Goal: Information Seeking & Learning: Learn about a topic

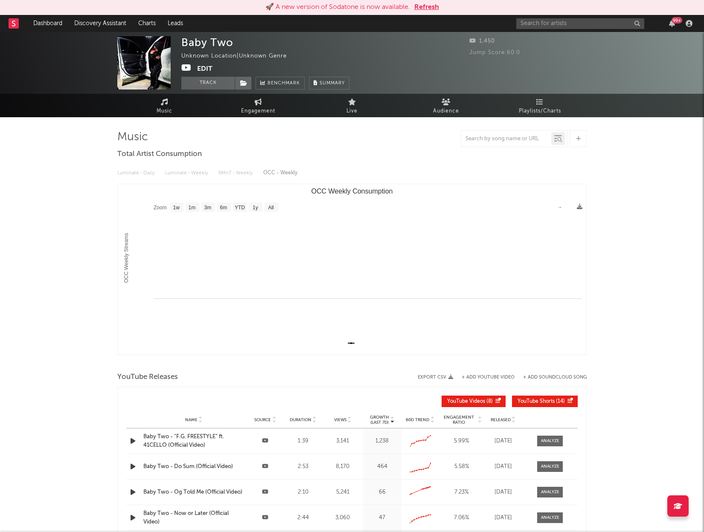
select select "1w"
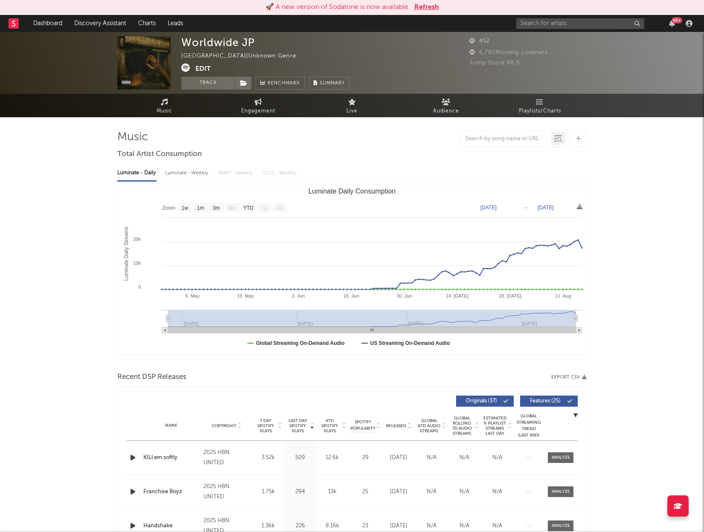
select select "1w"
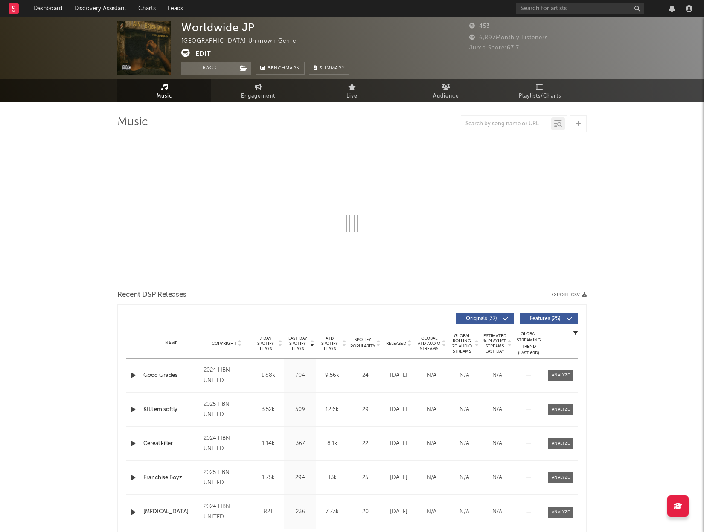
select select "1w"
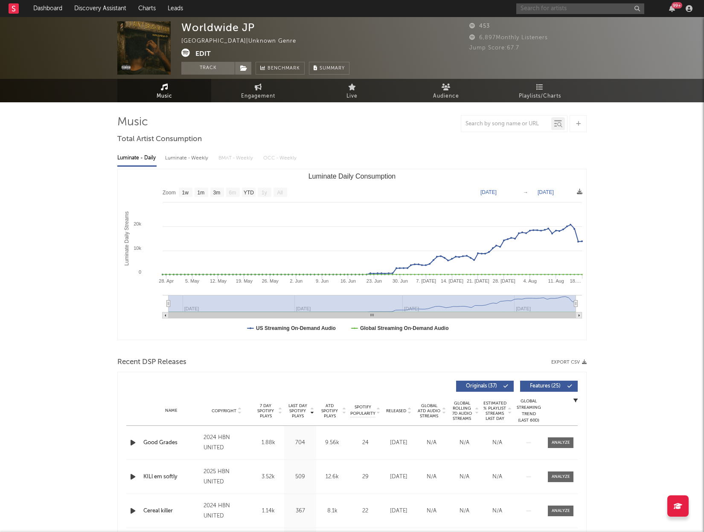
click at [550, 8] on input "text" at bounding box center [580, 8] width 128 height 11
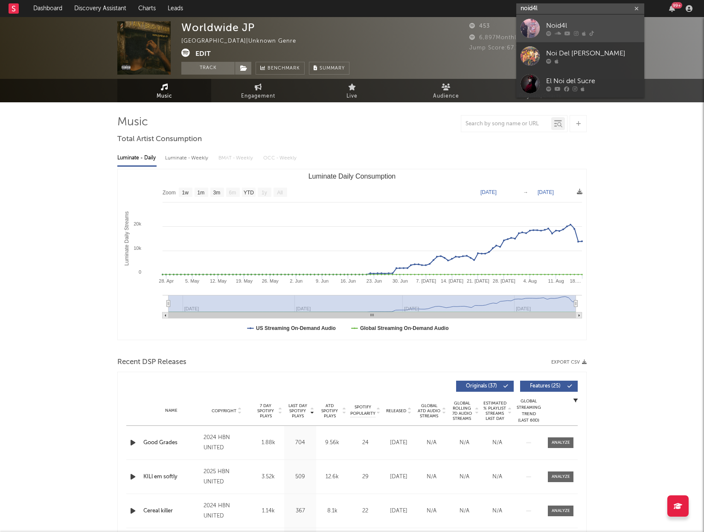
type input "noid4l"
click at [563, 25] on div "Noid4l" at bounding box center [593, 25] width 94 height 10
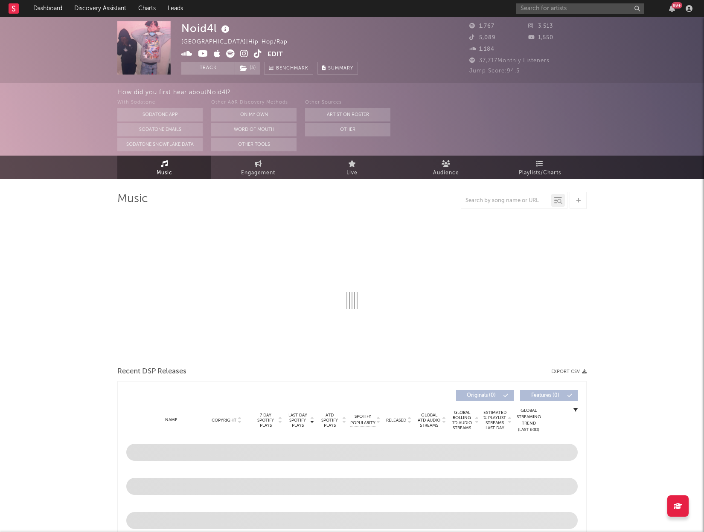
select select "6m"
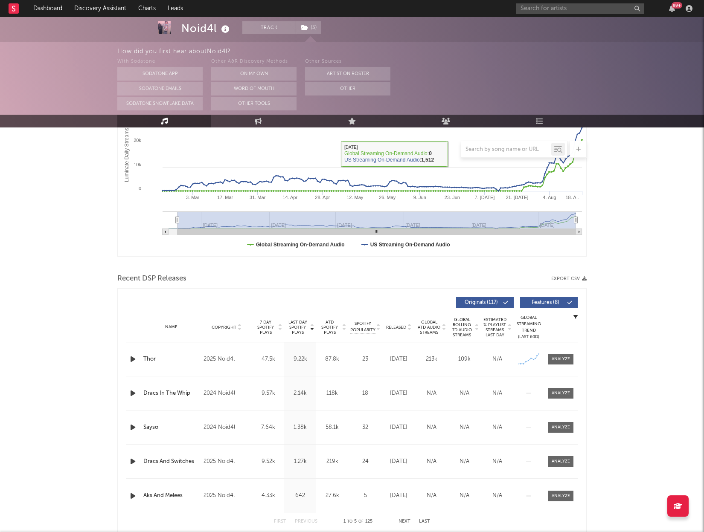
scroll to position [163, 0]
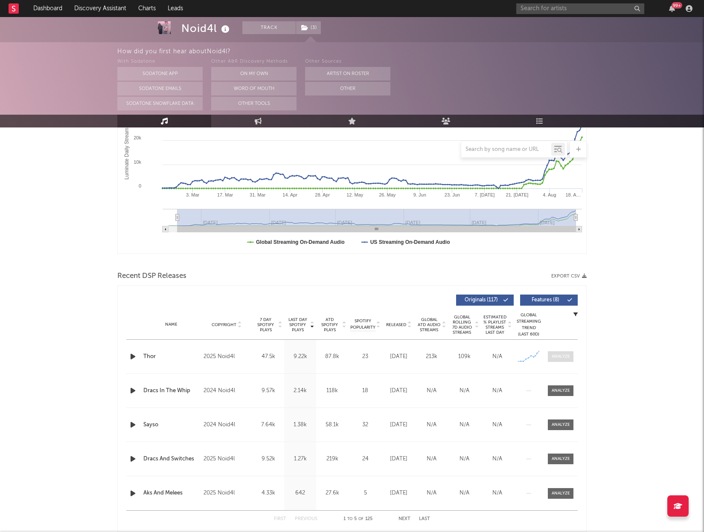
click at [559, 358] on div at bounding box center [561, 357] width 18 height 6
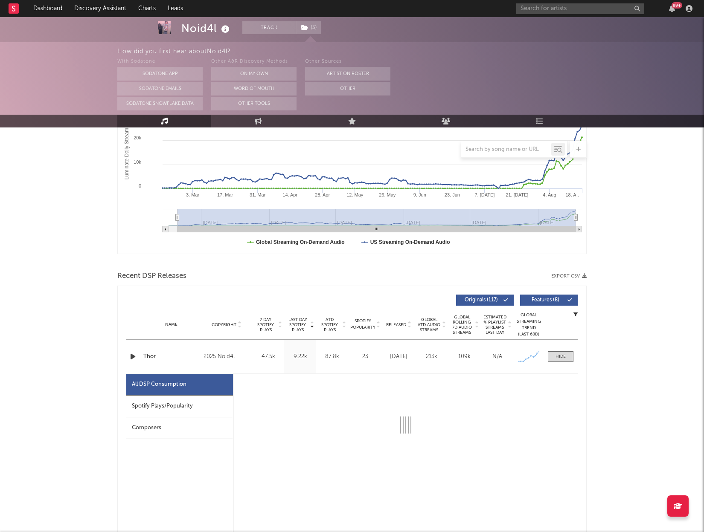
select select "1w"
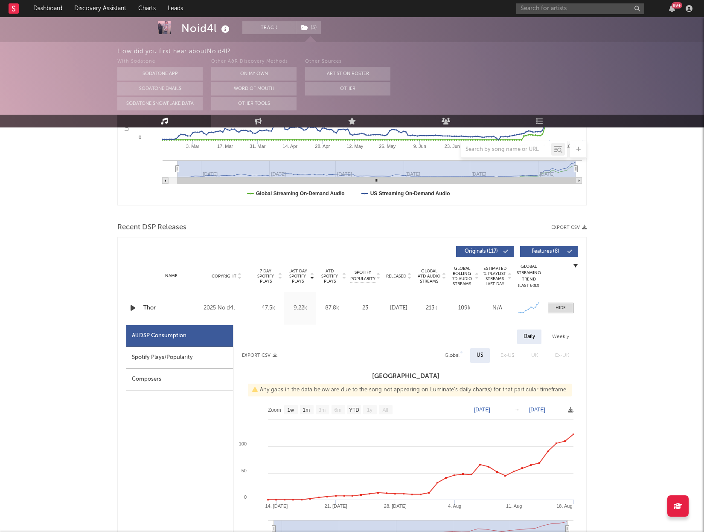
scroll to position [231, 0]
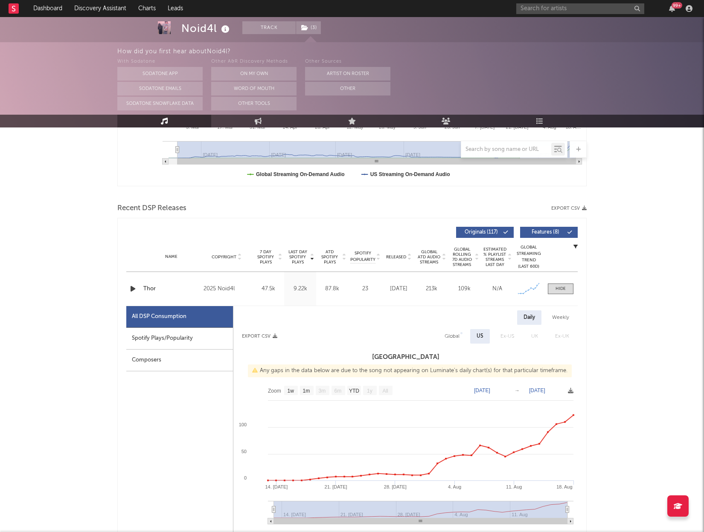
click at [134, 288] on icon "button" at bounding box center [132, 289] width 9 height 11
click at [134, 288] on icon "button" at bounding box center [132, 289] width 8 height 11
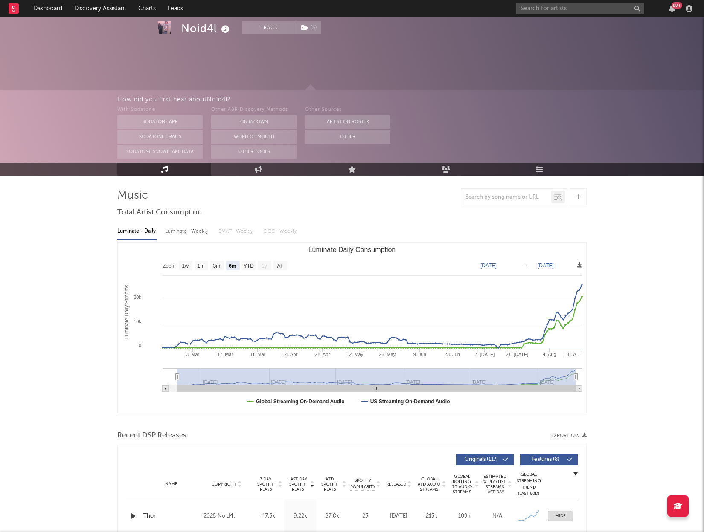
scroll to position [0, 0]
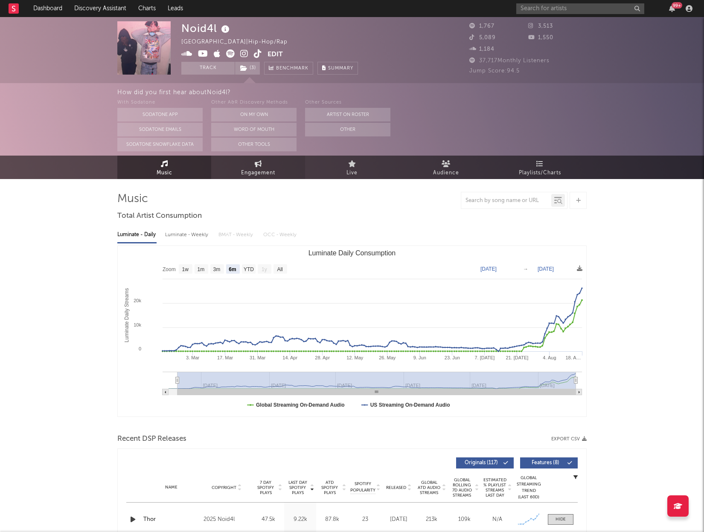
click at [265, 168] on span "Engagement" at bounding box center [258, 173] width 34 height 10
select select "1w"
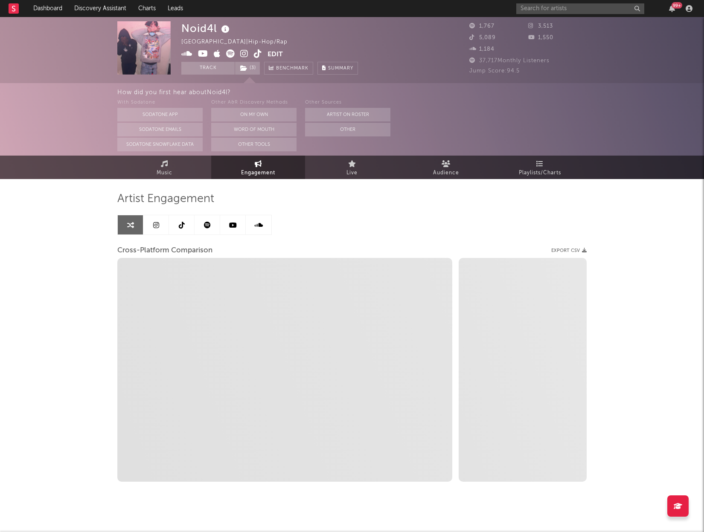
select select "1m"
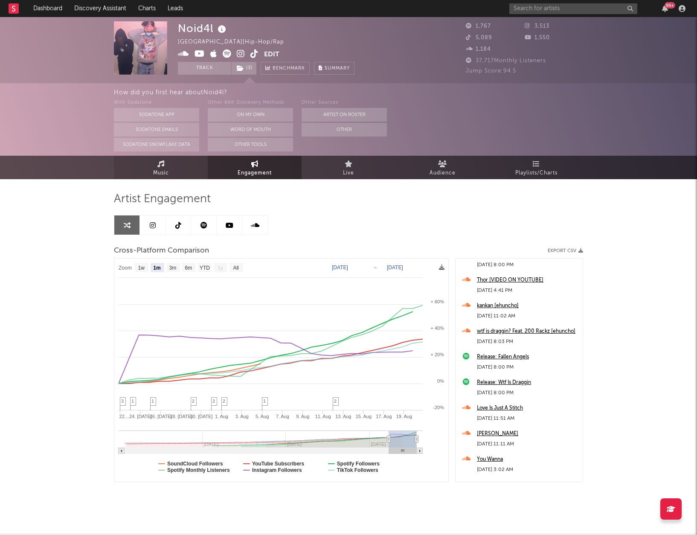
click at [156, 170] on span "Music" at bounding box center [161, 173] width 16 height 10
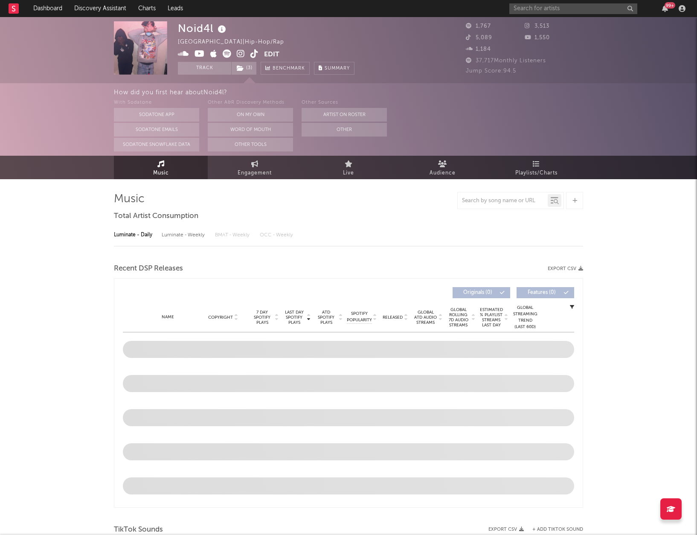
select select "6m"
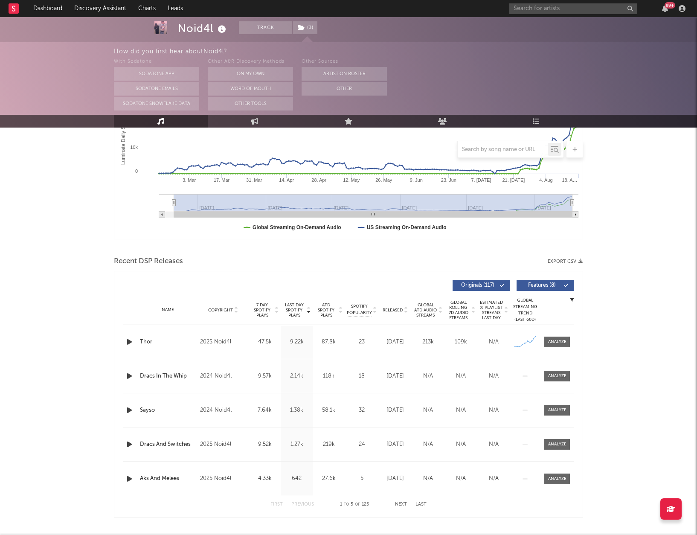
scroll to position [168, 0]
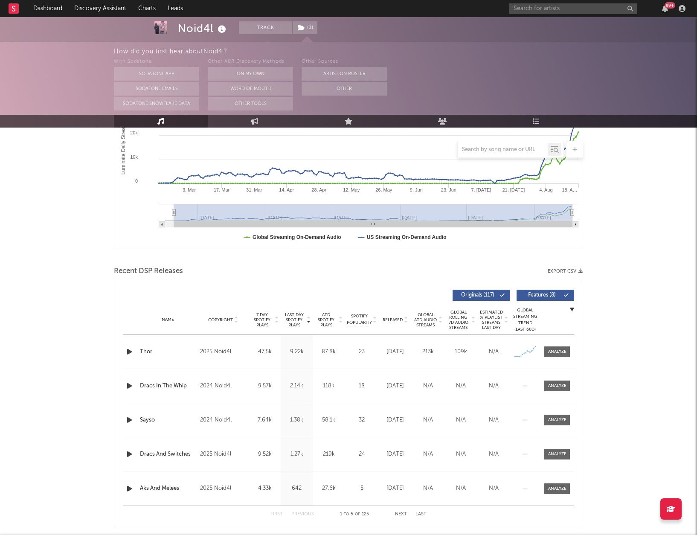
drag, startPoint x: 602, startPoint y: 70, endPoint x: 607, endPoint y: 70, distance: 5.1
click at [602, 70] on div "With Sodatone Sodatone App Sodatone Emails Sodatone Snowflake Data Other A&R Di…" at bounding box center [405, 84] width 583 height 54
click at [523, 99] on div "With Sodatone Sodatone App Sodatone Emails Sodatone Snowflake Data Other A&R Di…" at bounding box center [405, 84] width 583 height 54
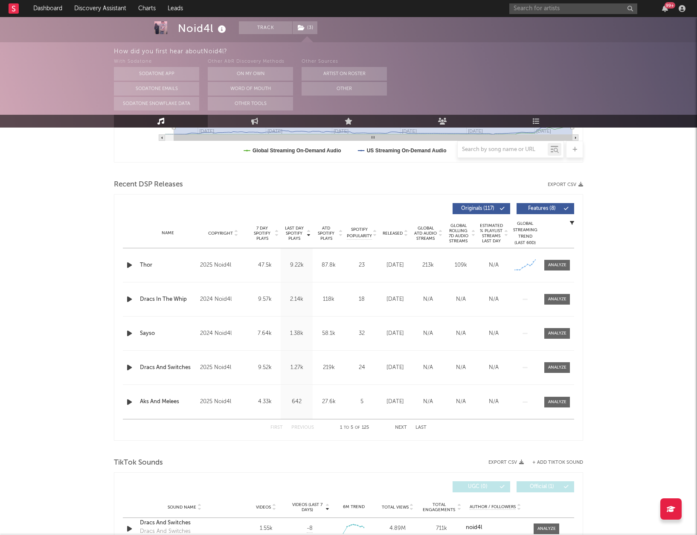
scroll to position [246, 0]
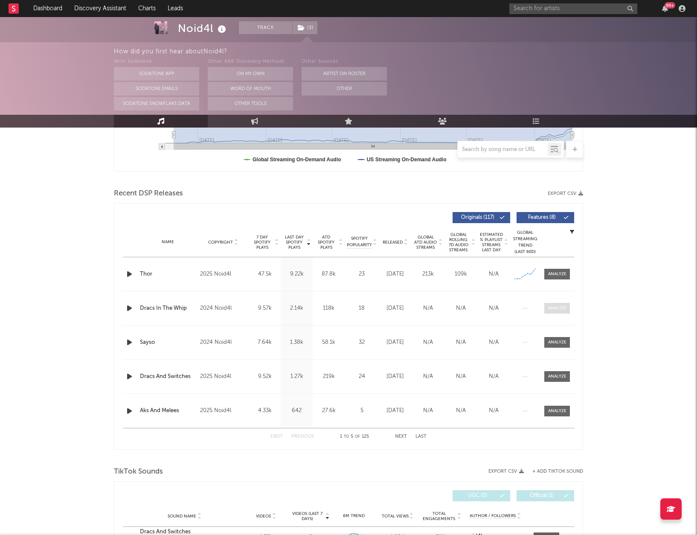
click at [552, 308] on div at bounding box center [557, 308] width 18 height 6
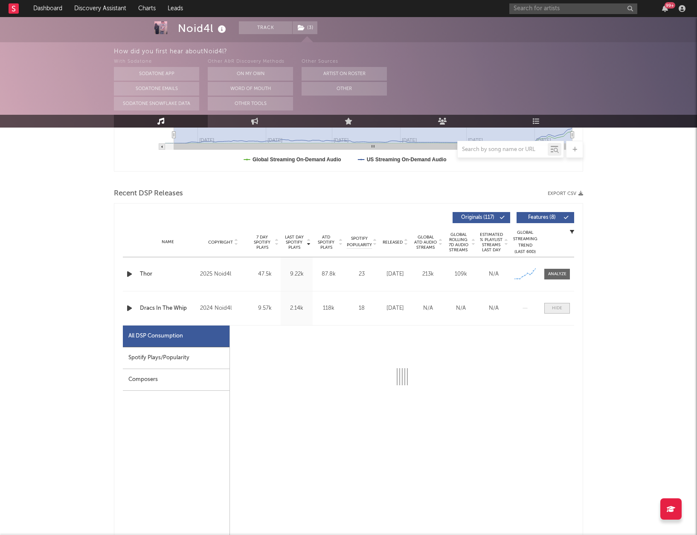
select select "1w"
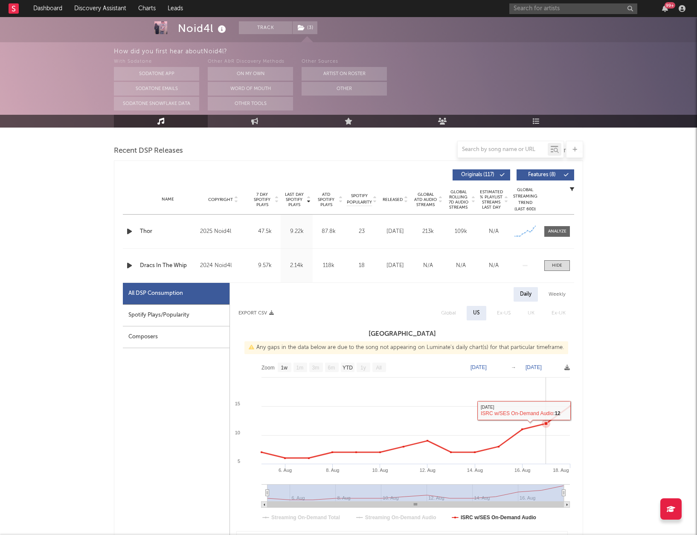
scroll to position [295, 0]
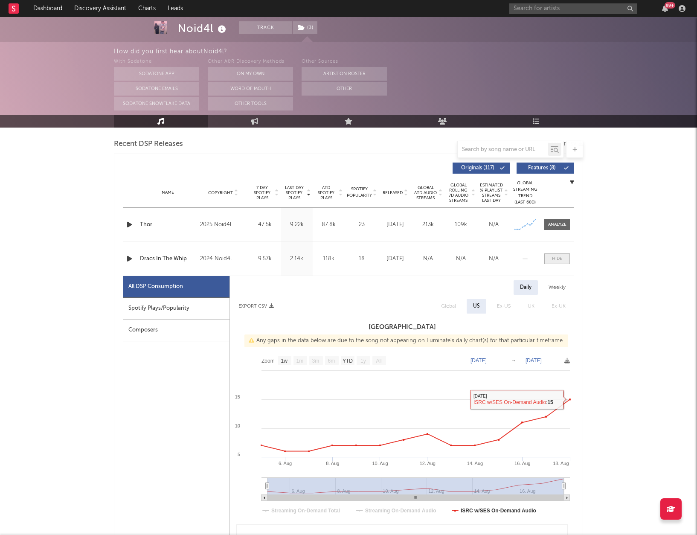
click at [554, 258] on div at bounding box center [557, 259] width 10 height 6
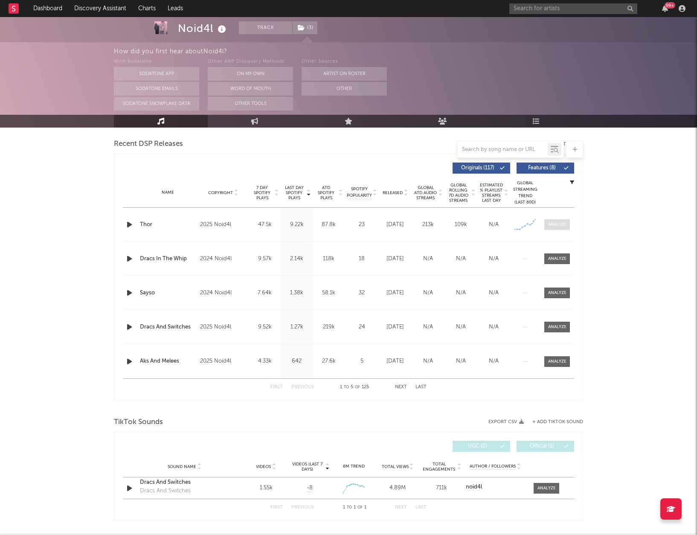
click at [557, 224] on div at bounding box center [557, 224] width 18 height 6
select select "1w"
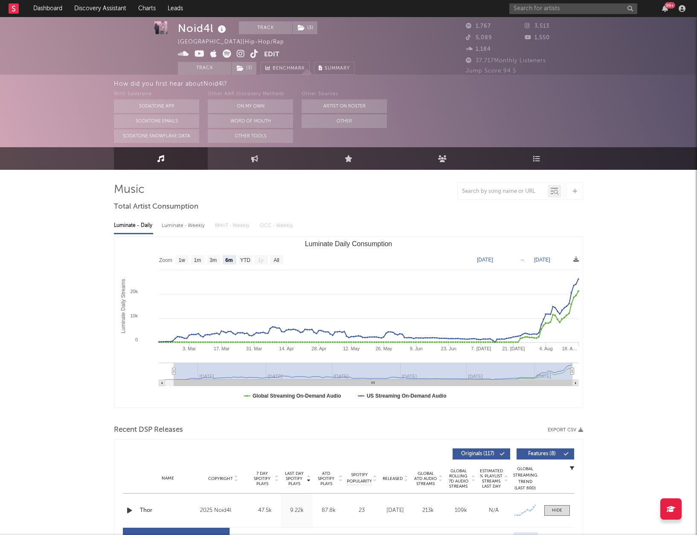
scroll to position [30, 0]
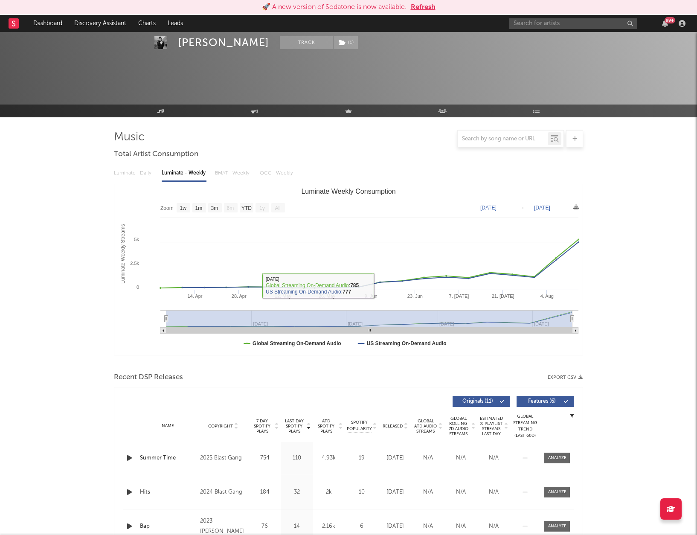
select select "1w"
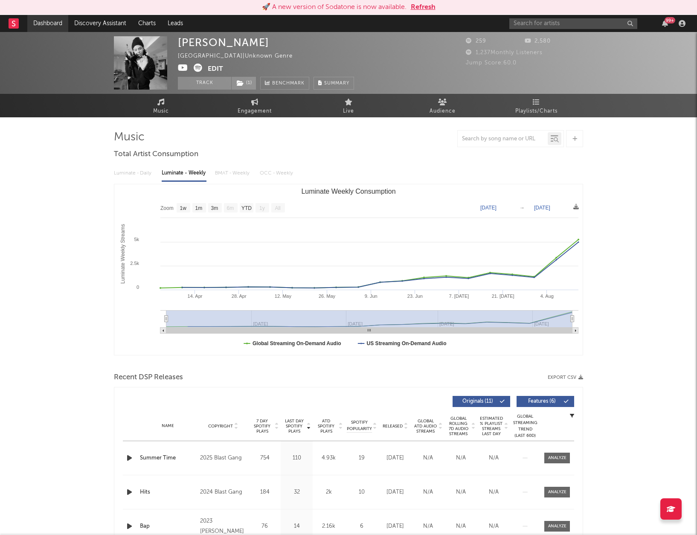
click at [49, 23] on link "Dashboard" at bounding box center [47, 23] width 41 height 17
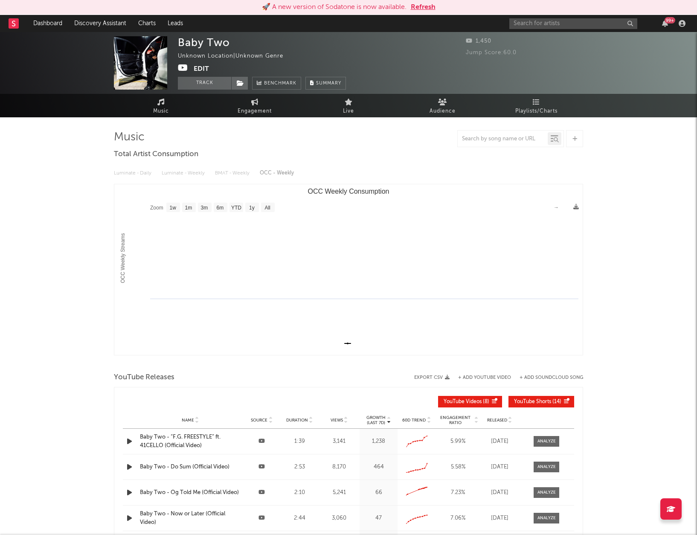
select select "1w"
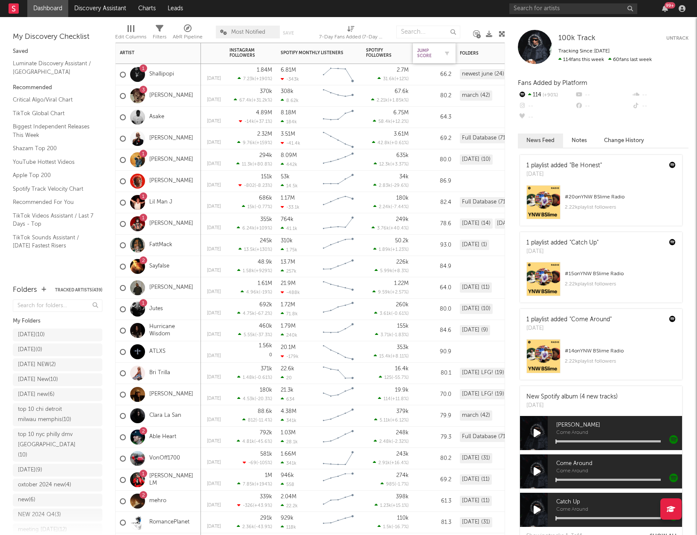
click at [419, 52] on div "Jump Score" at bounding box center [427, 53] width 21 height 10
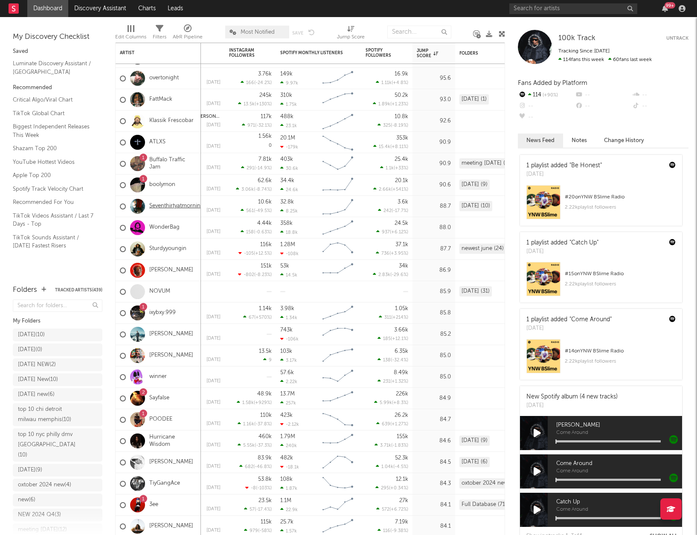
click at [163, 204] on link "Seventhirtyatmorning" at bounding box center [176, 206] width 55 height 7
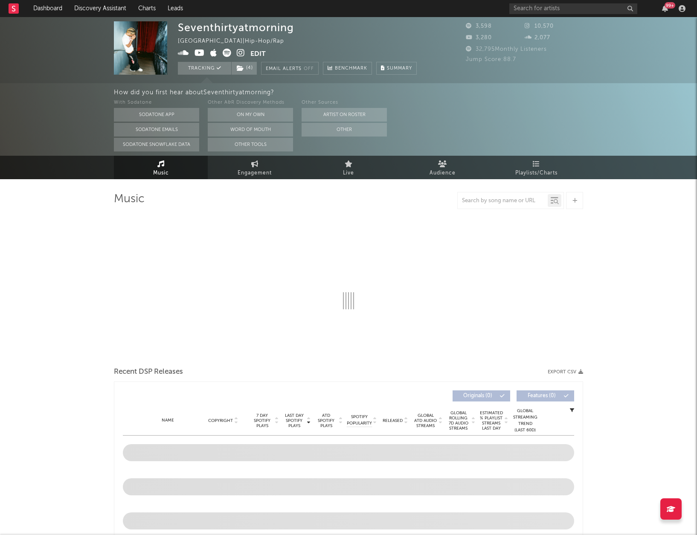
select select "1w"
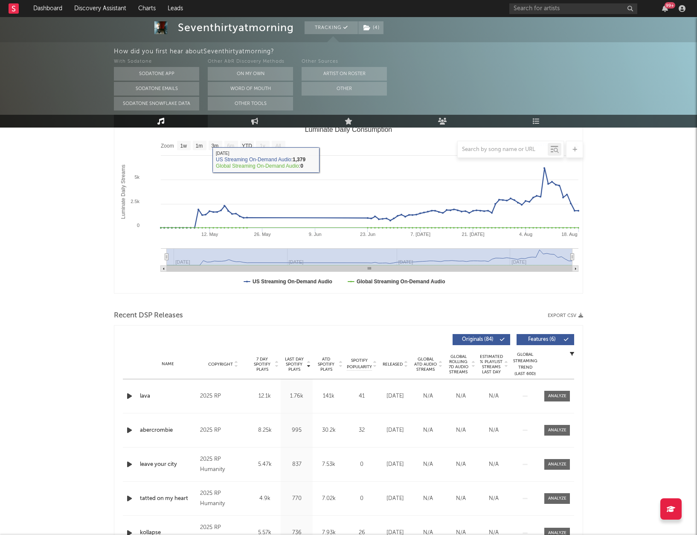
scroll to position [123, 0]
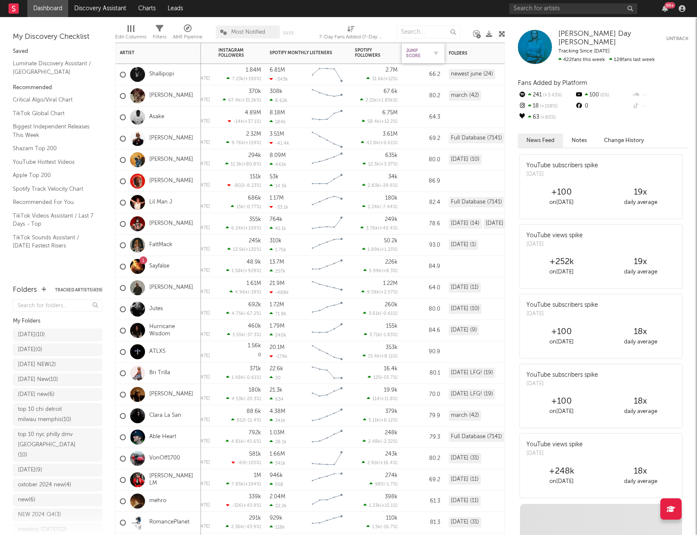
click at [416, 52] on div "Jump Score" at bounding box center [416, 53] width 21 height 10
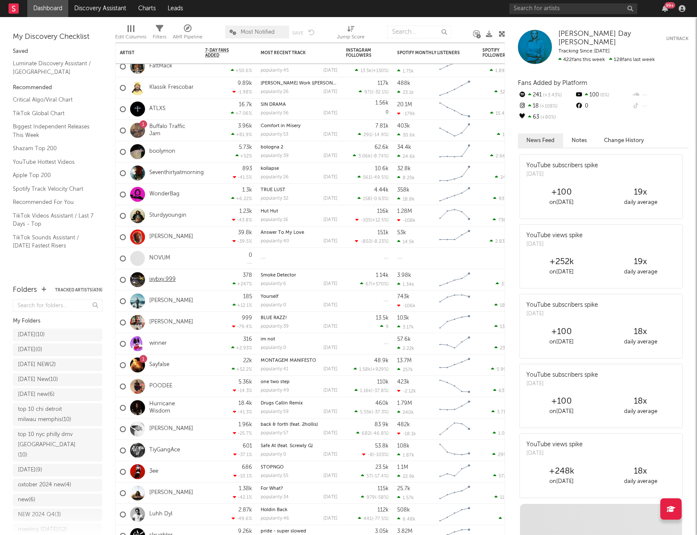
click at [165, 279] on link "ixybxy.999" at bounding box center [162, 279] width 26 height 7
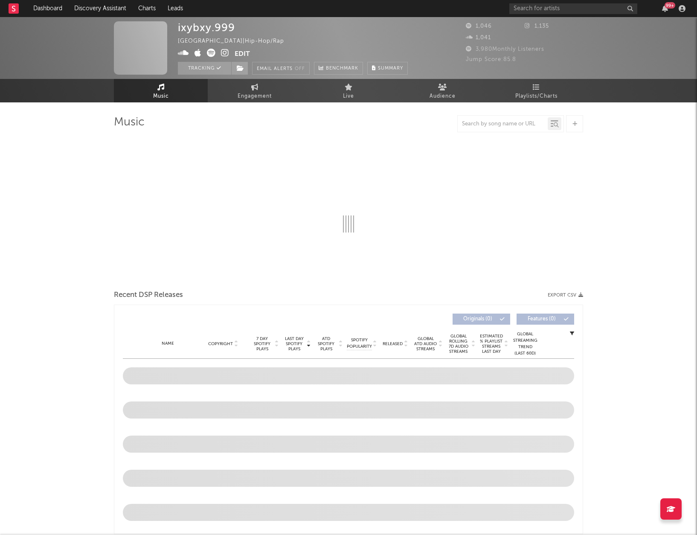
select select "1w"
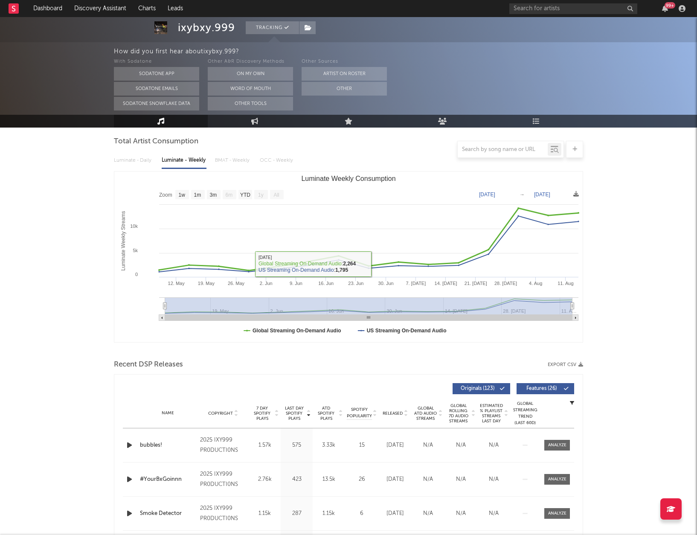
scroll to position [204, 0]
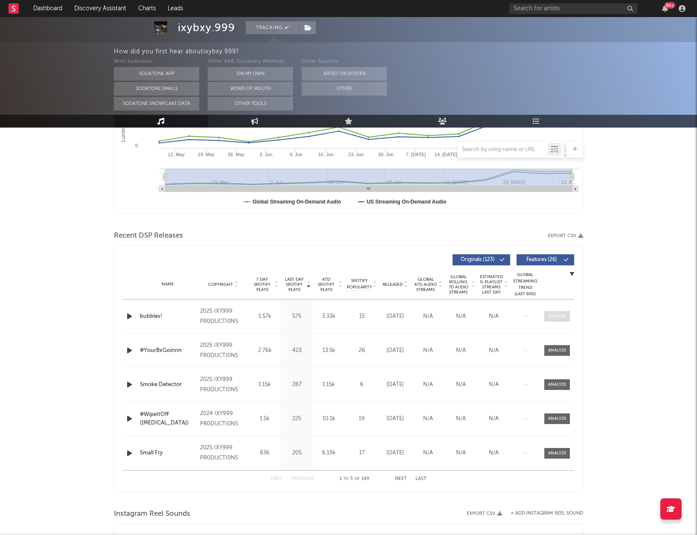
drag, startPoint x: 576, startPoint y: 317, endPoint x: 567, endPoint y: 317, distance: 8.1
click at [575, 317] on div "Last Day Spotify Plays Copyright 7 Day Spotify Plays Last Day Spotify Plays ATD…" at bounding box center [348, 368] width 469 height 247
click at [564, 316] on div at bounding box center [557, 316] width 18 height 6
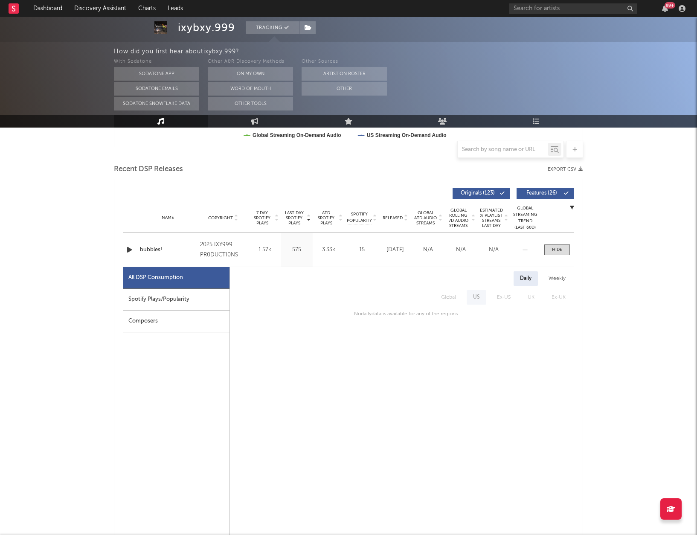
scroll to position [290, 0]
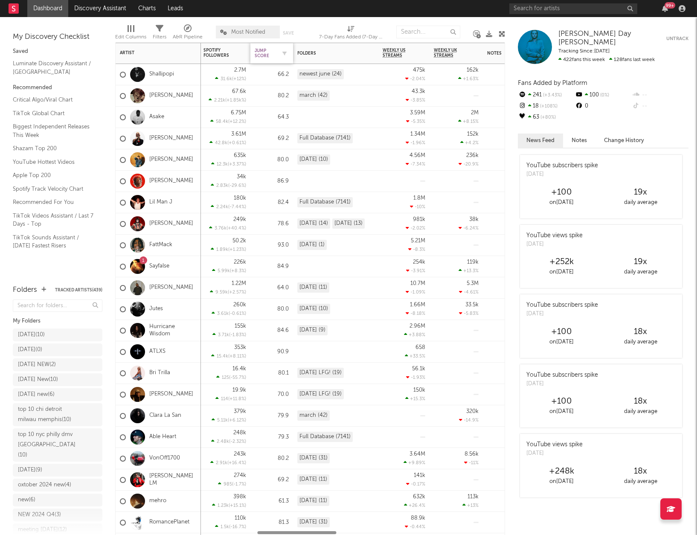
click at [268, 52] on div "Jump Score" at bounding box center [265, 53] width 21 height 10
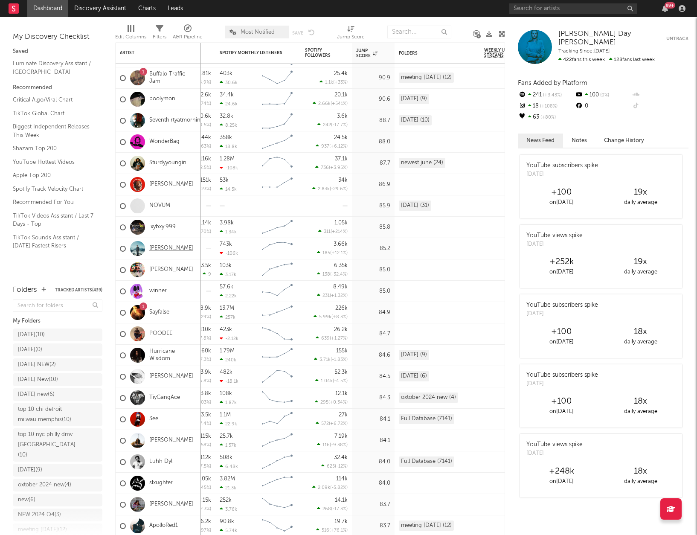
click at [154, 247] on link "[PERSON_NAME]" at bounding box center [171, 248] width 44 height 7
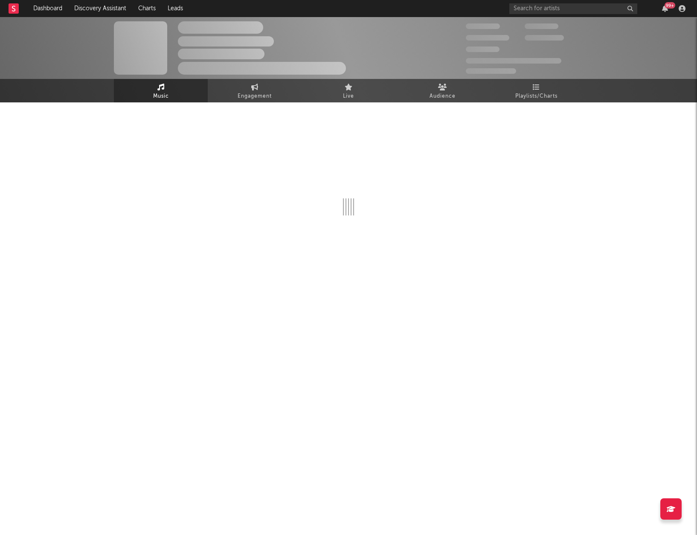
select select "1w"
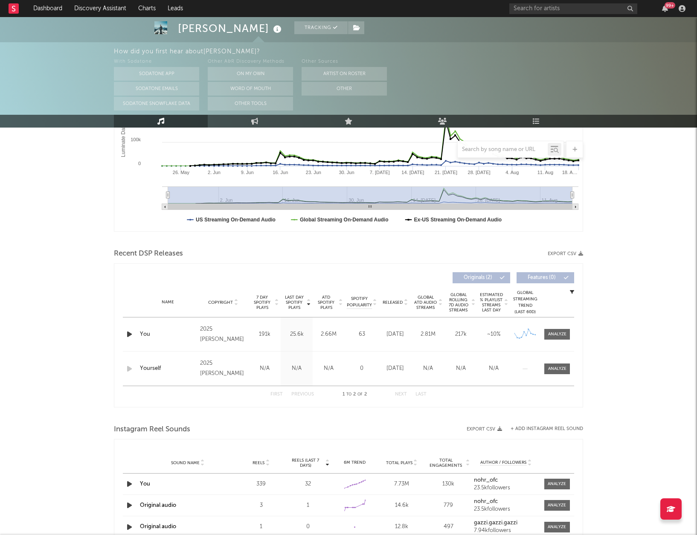
scroll to position [242, 0]
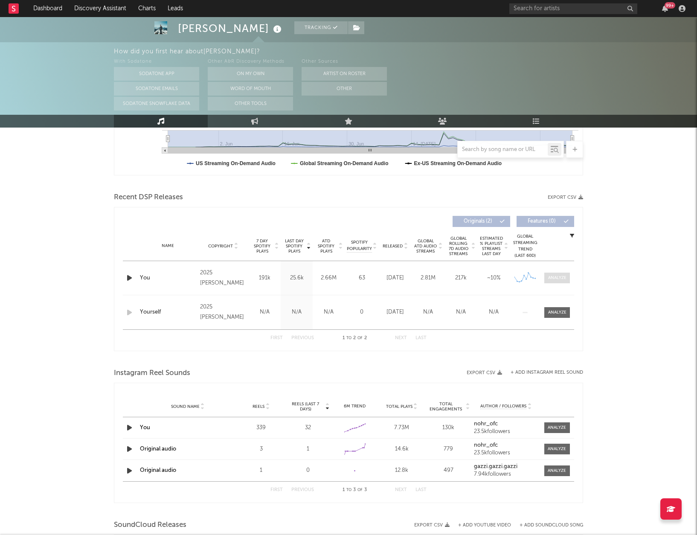
click at [549, 278] on div at bounding box center [557, 278] width 18 height 6
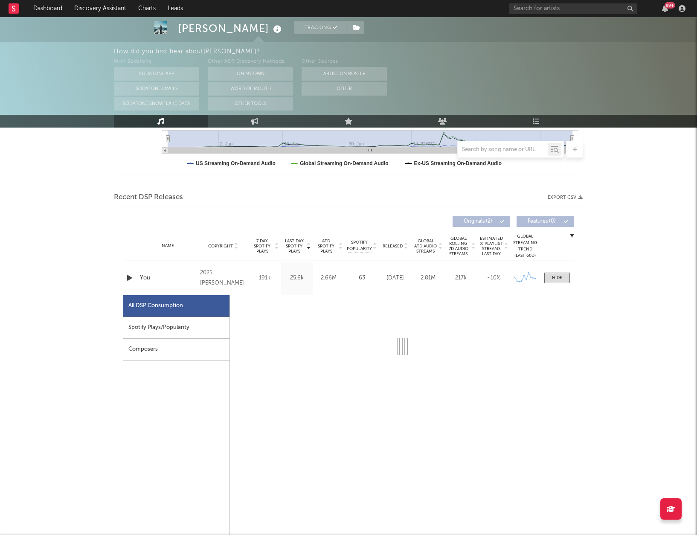
select select "1w"
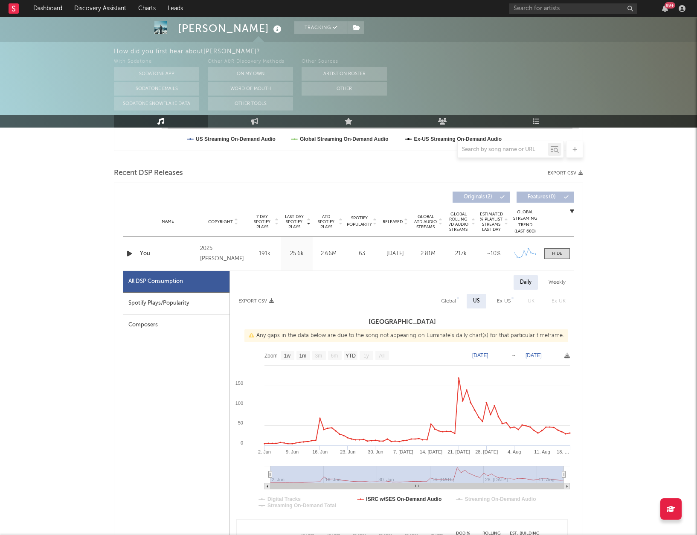
scroll to position [290, 0]
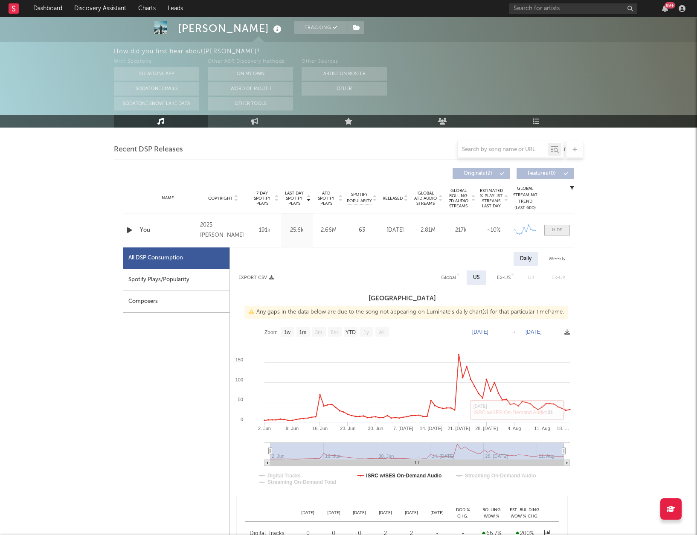
click at [556, 230] on div at bounding box center [557, 230] width 10 height 6
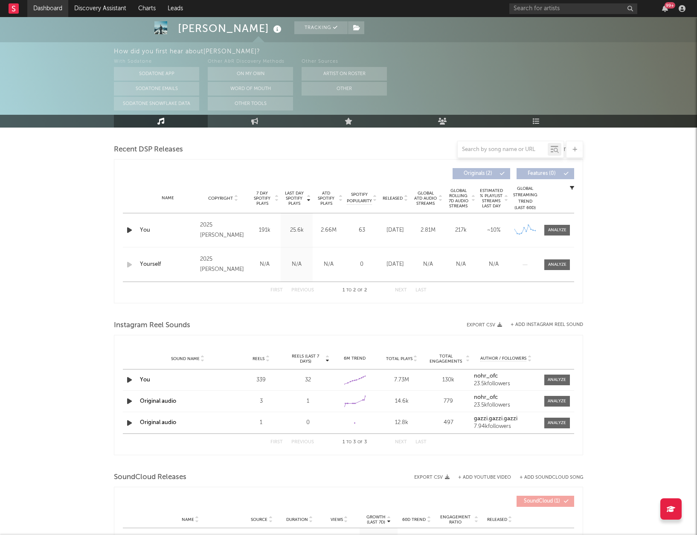
click at [44, 7] on link "Dashboard" at bounding box center [47, 8] width 41 height 17
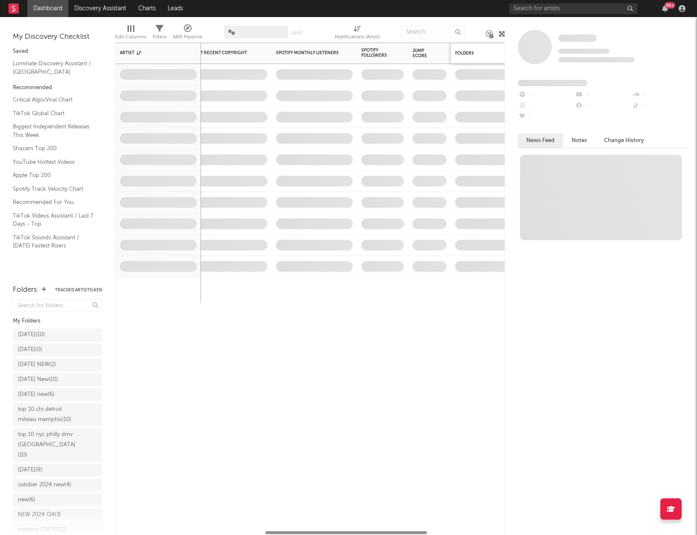
click at [417, 55] on div "Jump Score" at bounding box center [423, 53] width 21 height 10
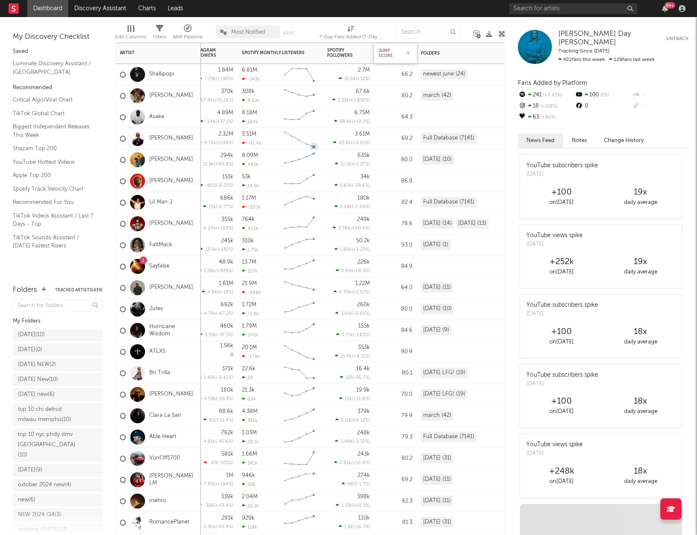
click at [392, 54] on div "Jump Score" at bounding box center [388, 53] width 21 height 10
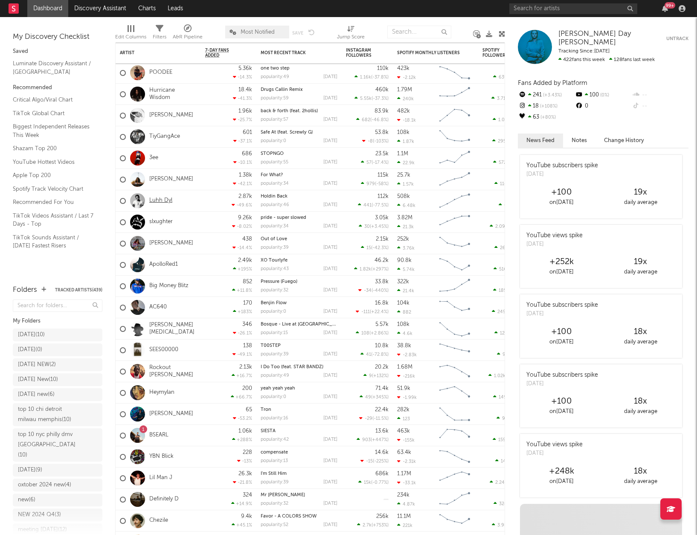
click at [165, 201] on link "Luhh Dyl" at bounding box center [160, 200] width 23 height 7
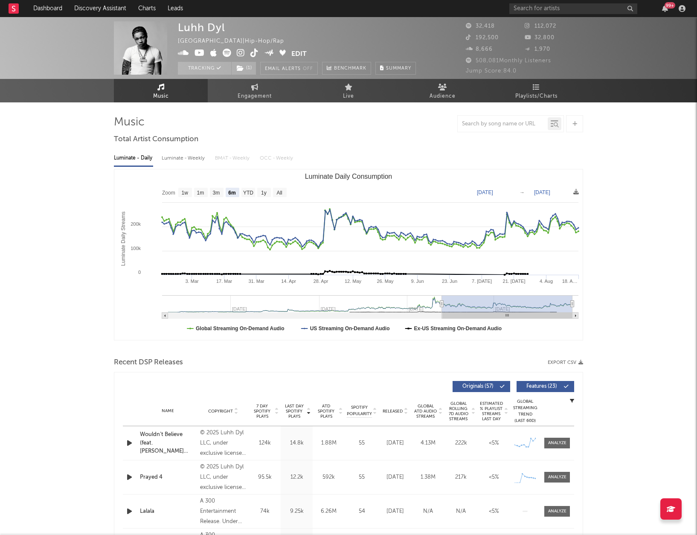
scroll to position [1, 0]
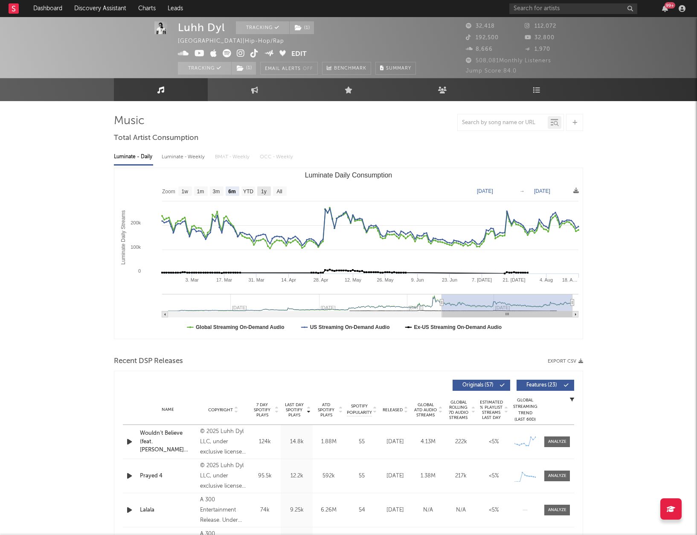
click at [266, 190] on text "1y" at bounding box center [264, 192] width 6 height 6
select select "1y"
type input "[DATE]"
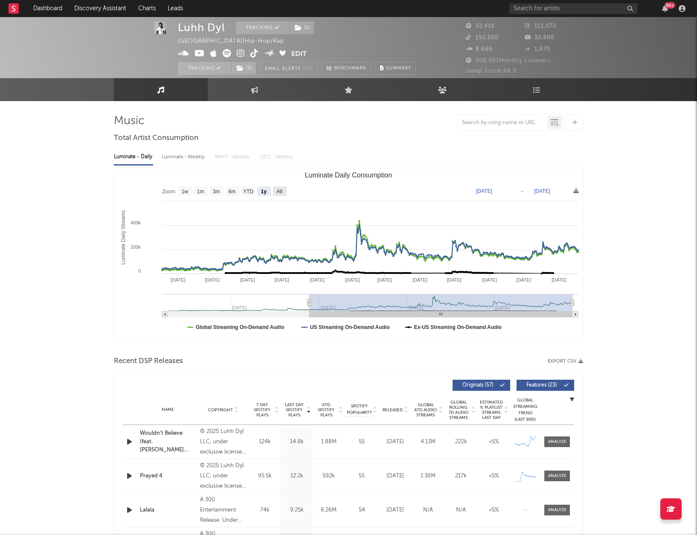
click at [277, 191] on text "All" at bounding box center [279, 192] width 6 height 6
select select "All"
type input "[DATE]"
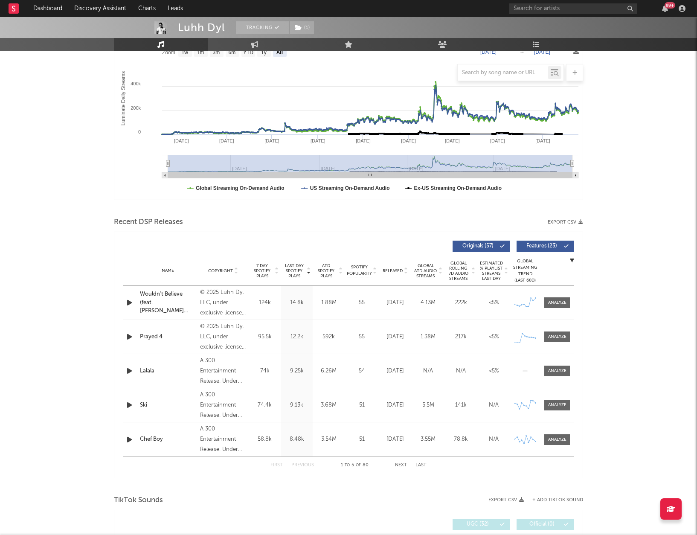
scroll to position [142, 0]
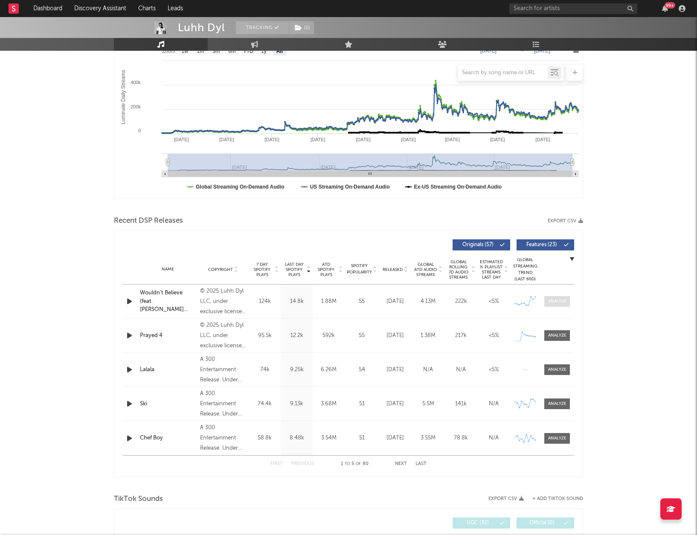
click at [549, 301] on div at bounding box center [557, 301] width 18 height 6
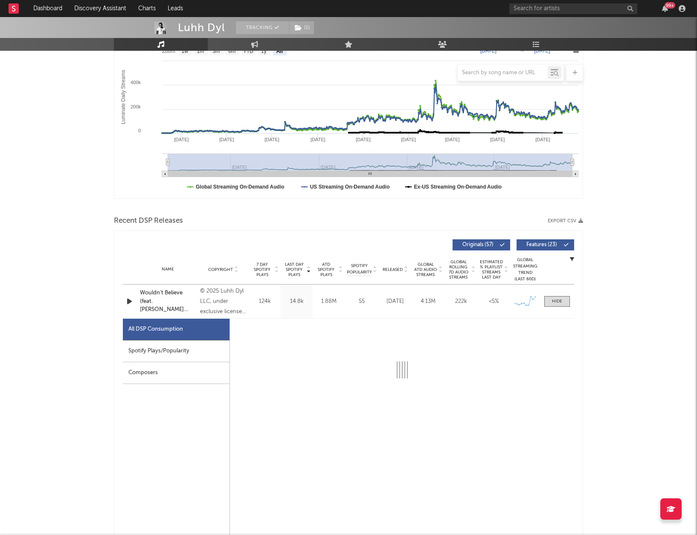
select select "1w"
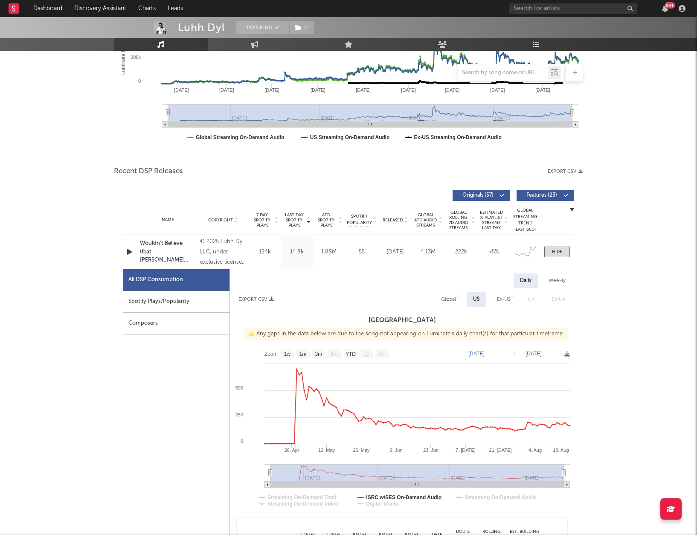
scroll to position [202, 0]
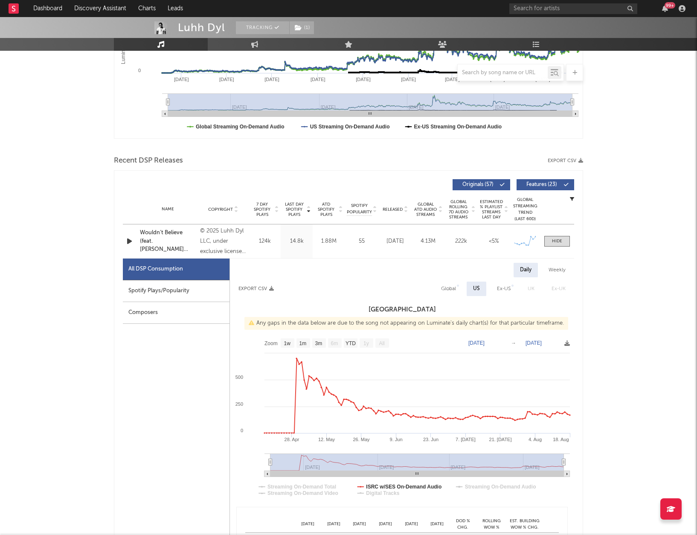
click at [556, 269] on div "Weekly" at bounding box center [557, 270] width 30 height 15
select select "1w"
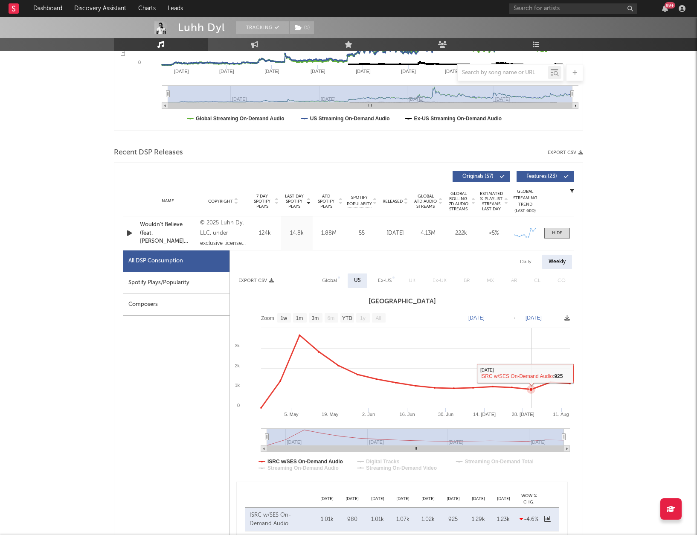
scroll to position [215, 0]
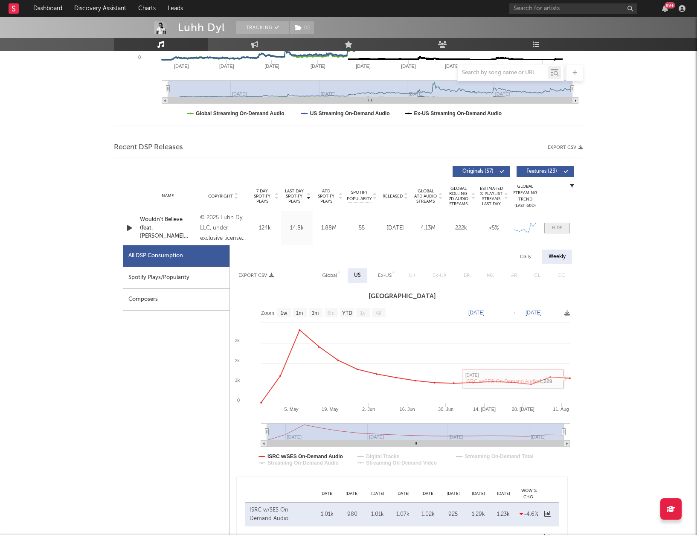
click at [550, 230] on span at bounding box center [557, 228] width 26 height 11
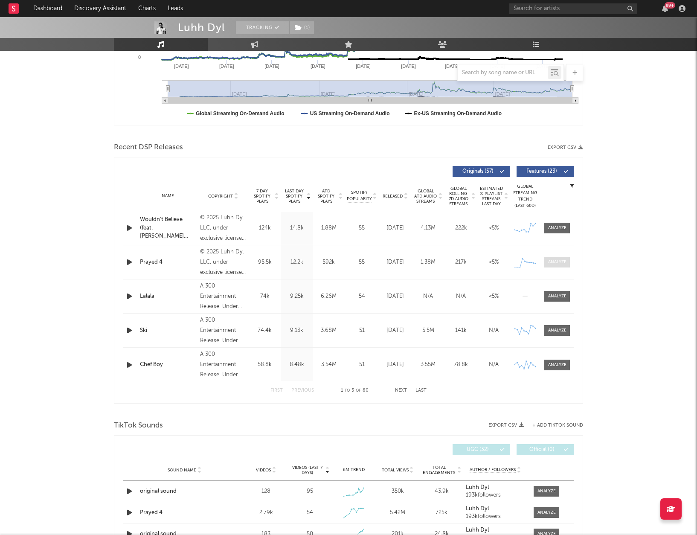
click at [552, 262] on div at bounding box center [557, 262] width 18 height 6
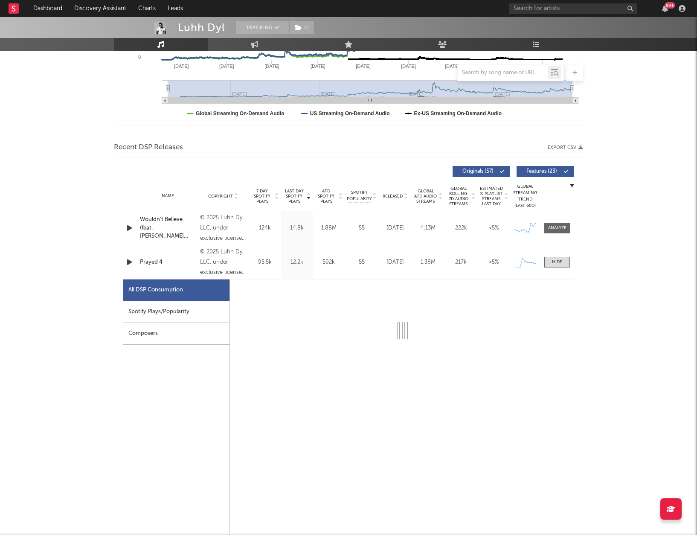
select select "1w"
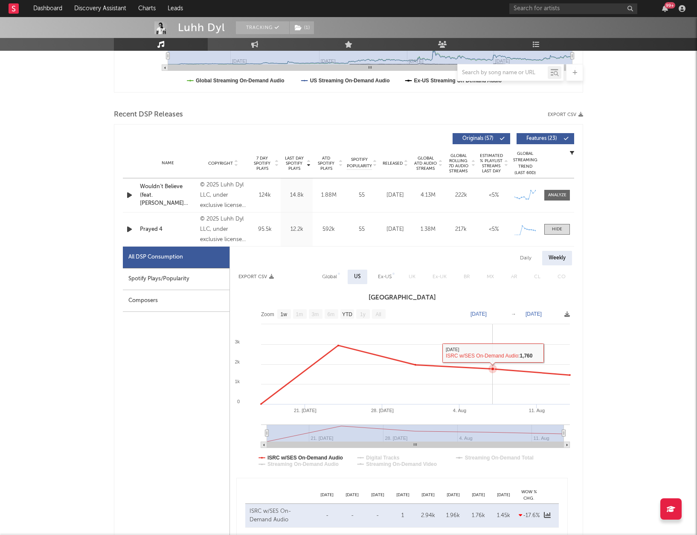
scroll to position [254, 0]
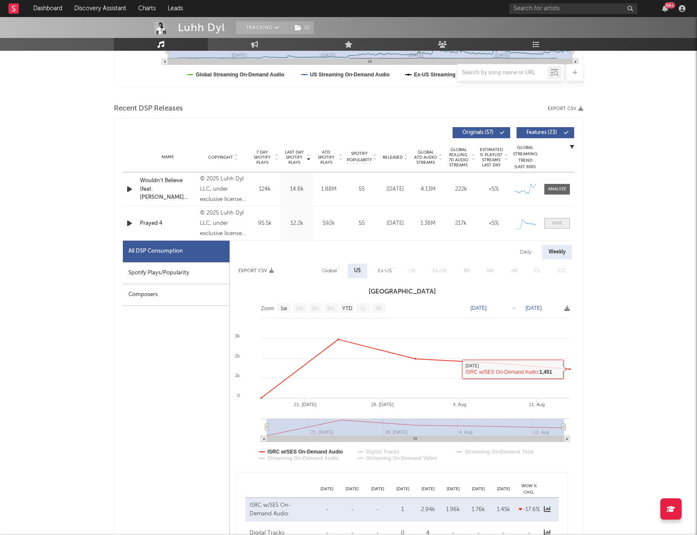
click at [555, 221] on div at bounding box center [557, 223] width 10 height 6
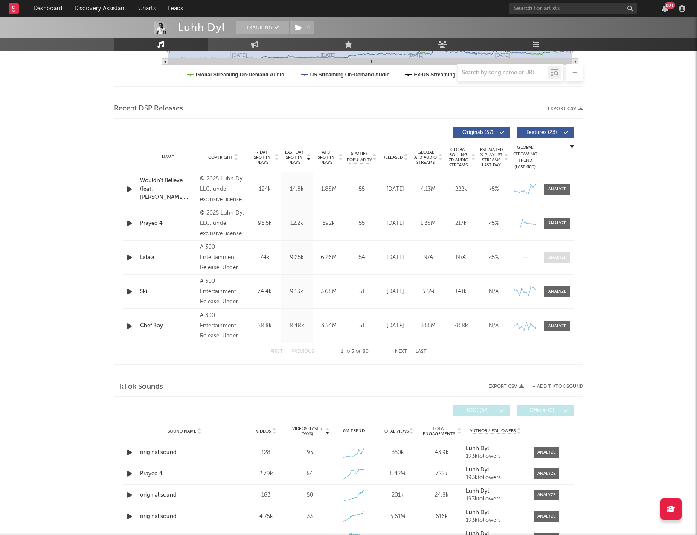
click at [558, 257] on div at bounding box center [557, 257] width 18 height 6
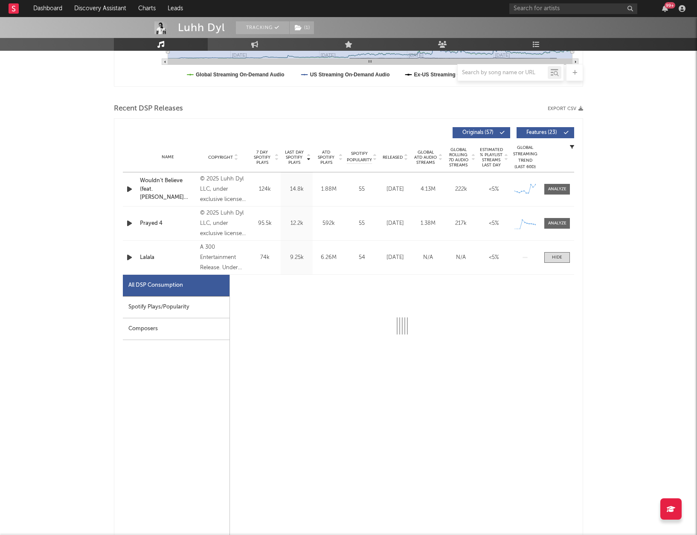
select select "6m"
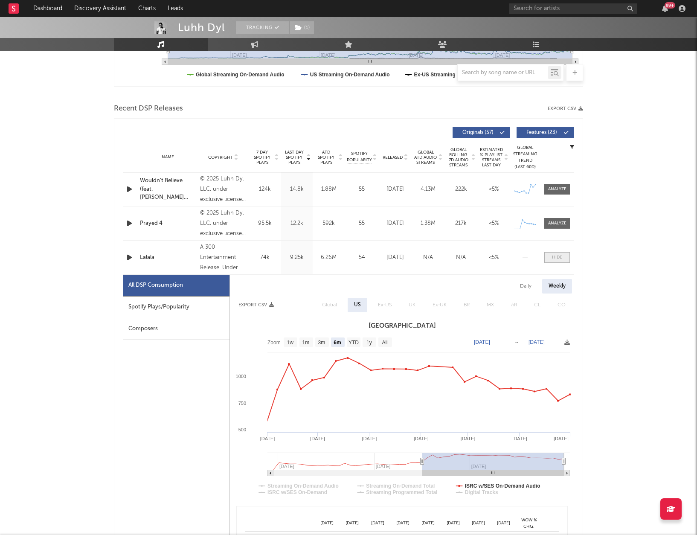
click at [558, 259] on div at bounding box center [557, 257] width 10 height 6
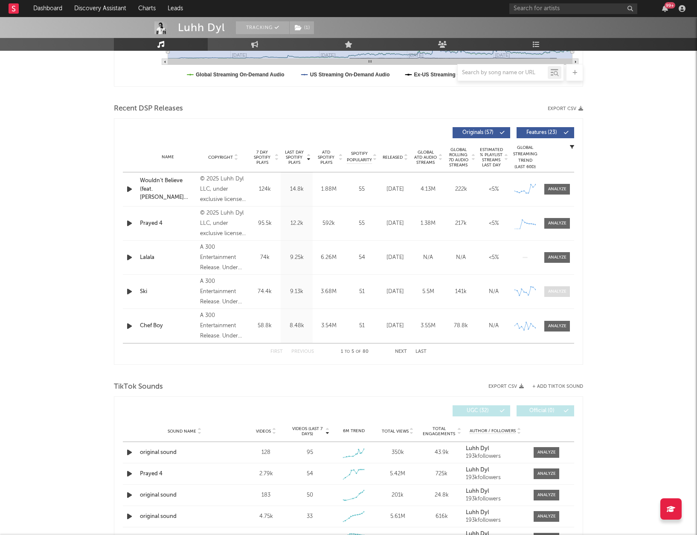
click at [555, 290] on div at bounding box center [557, 291] width 18 height 6
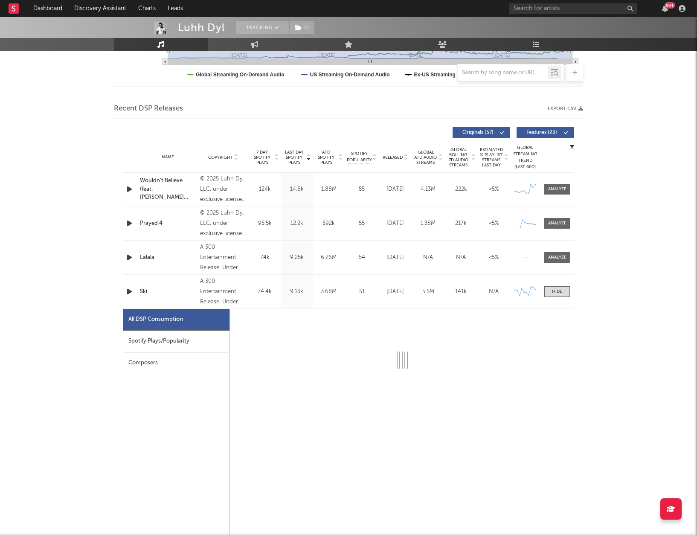
select select "6m"
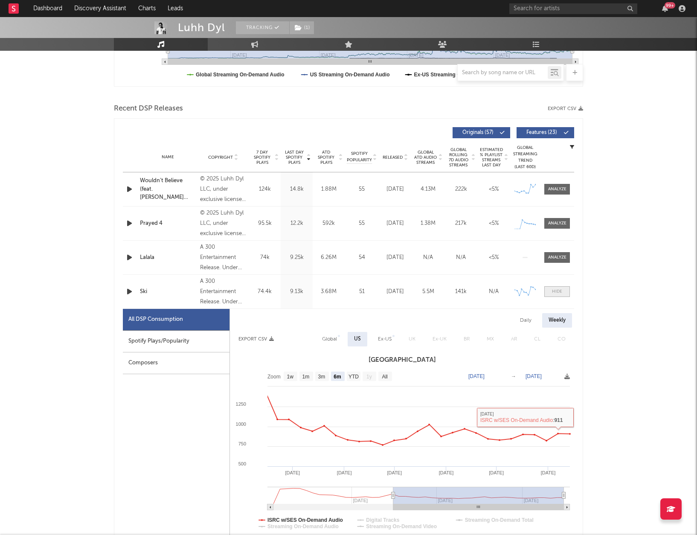
click at [557, 291] on div at bounding box center [557, 291] width 10 height 6
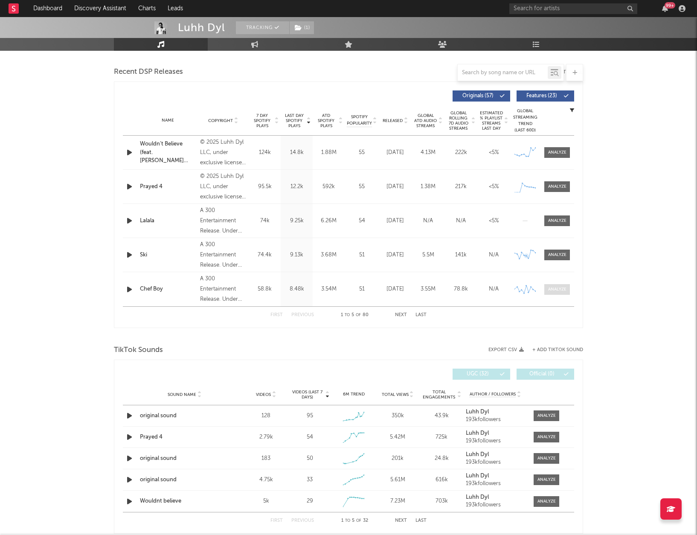
scroll to position [291, 0]
click at [553, 290] on div at bounding box center [557, 288] width 18 height 6
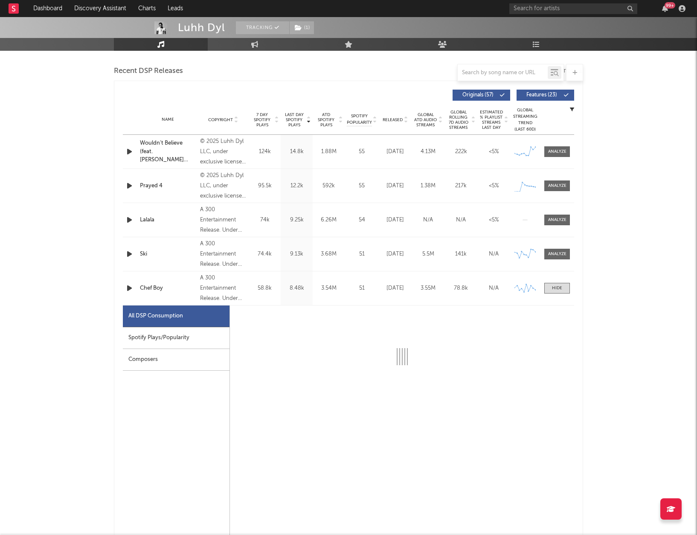
select select "6m"
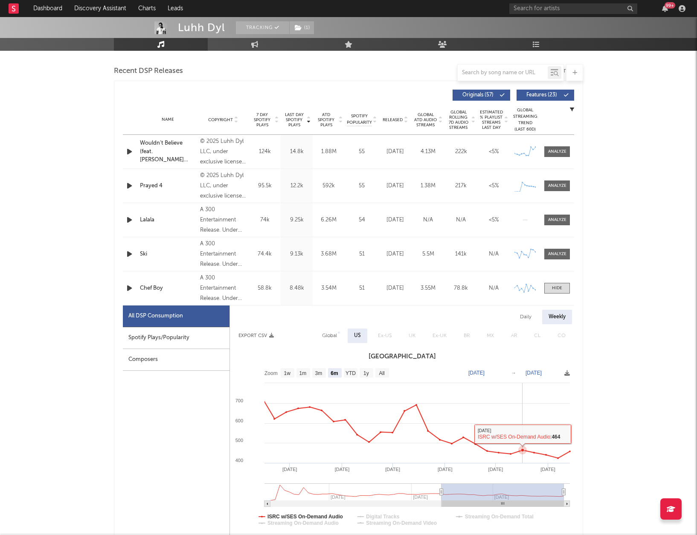
scroll to position [296, 0]
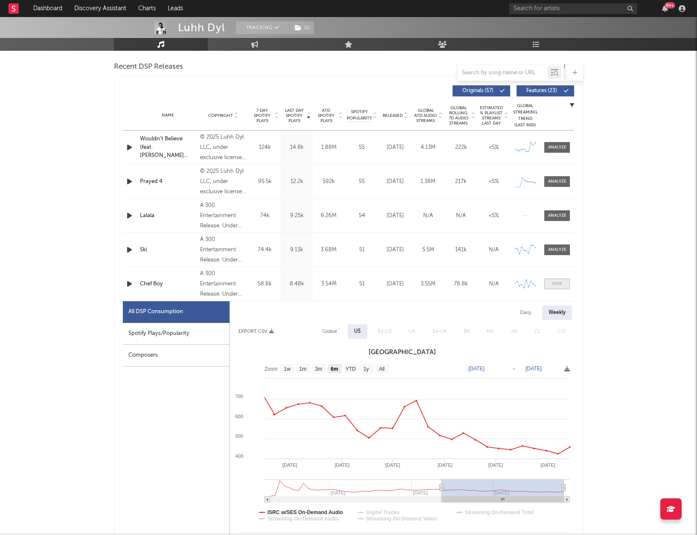
click at [553, 283] on div at bounding box center [557, 284] width 10 height 6
